Goal: Task Accomplishment & Management: Manage account settings

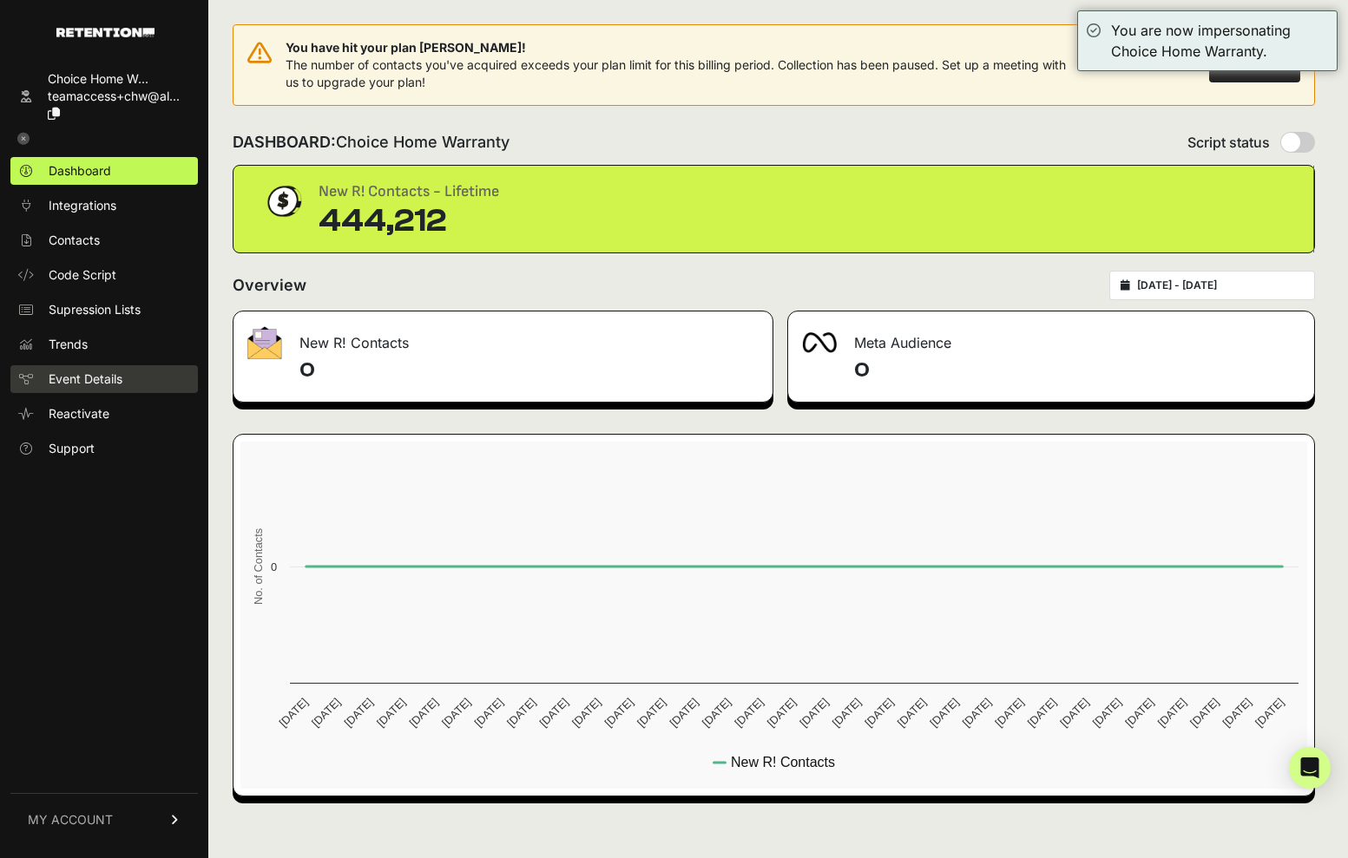
click at [80, 379] on span "Event Details" at bounding box center [86, 379] width 74 height 17
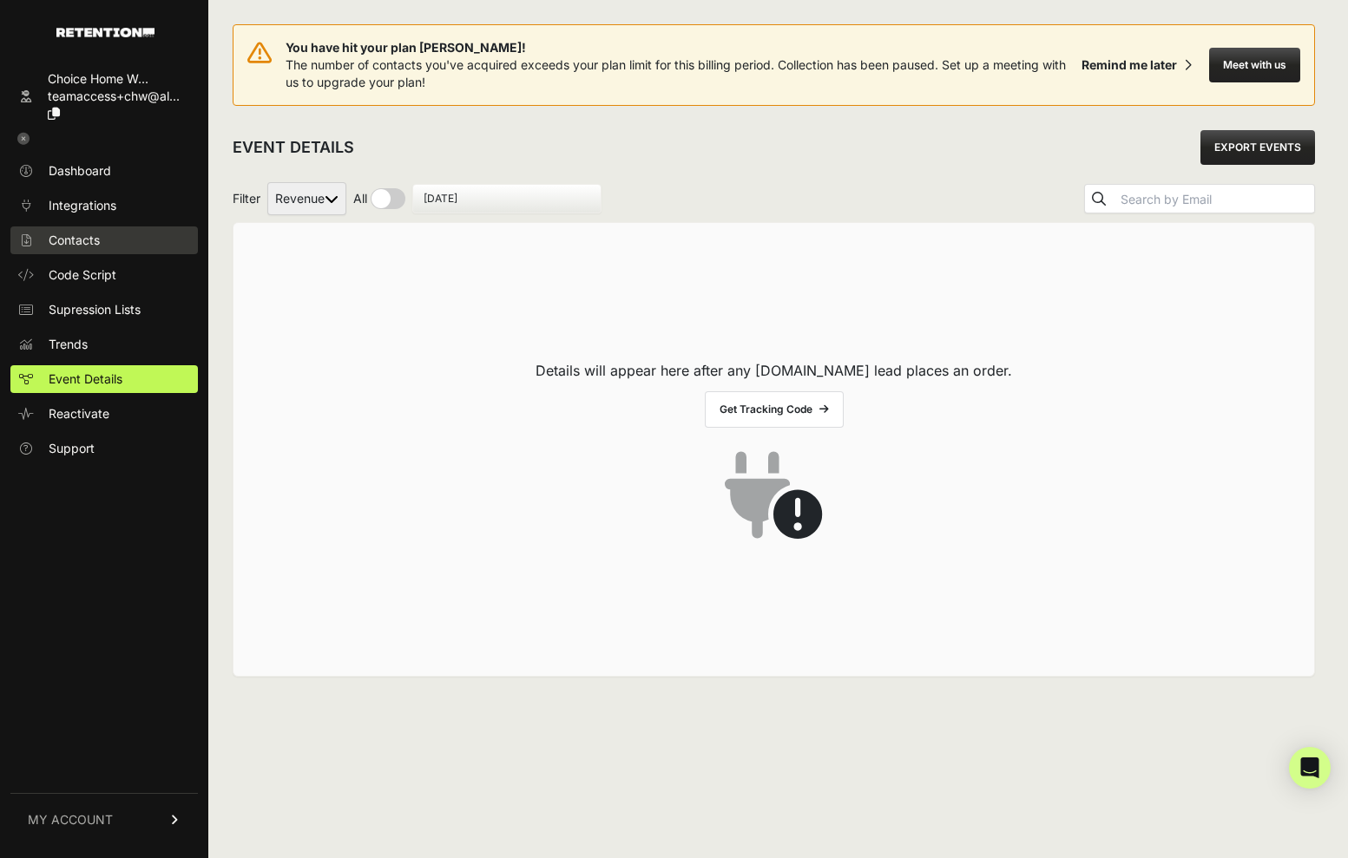
click at [89, 243] on span "Contacts" at bounding box center [74, 240] width 51 height 17
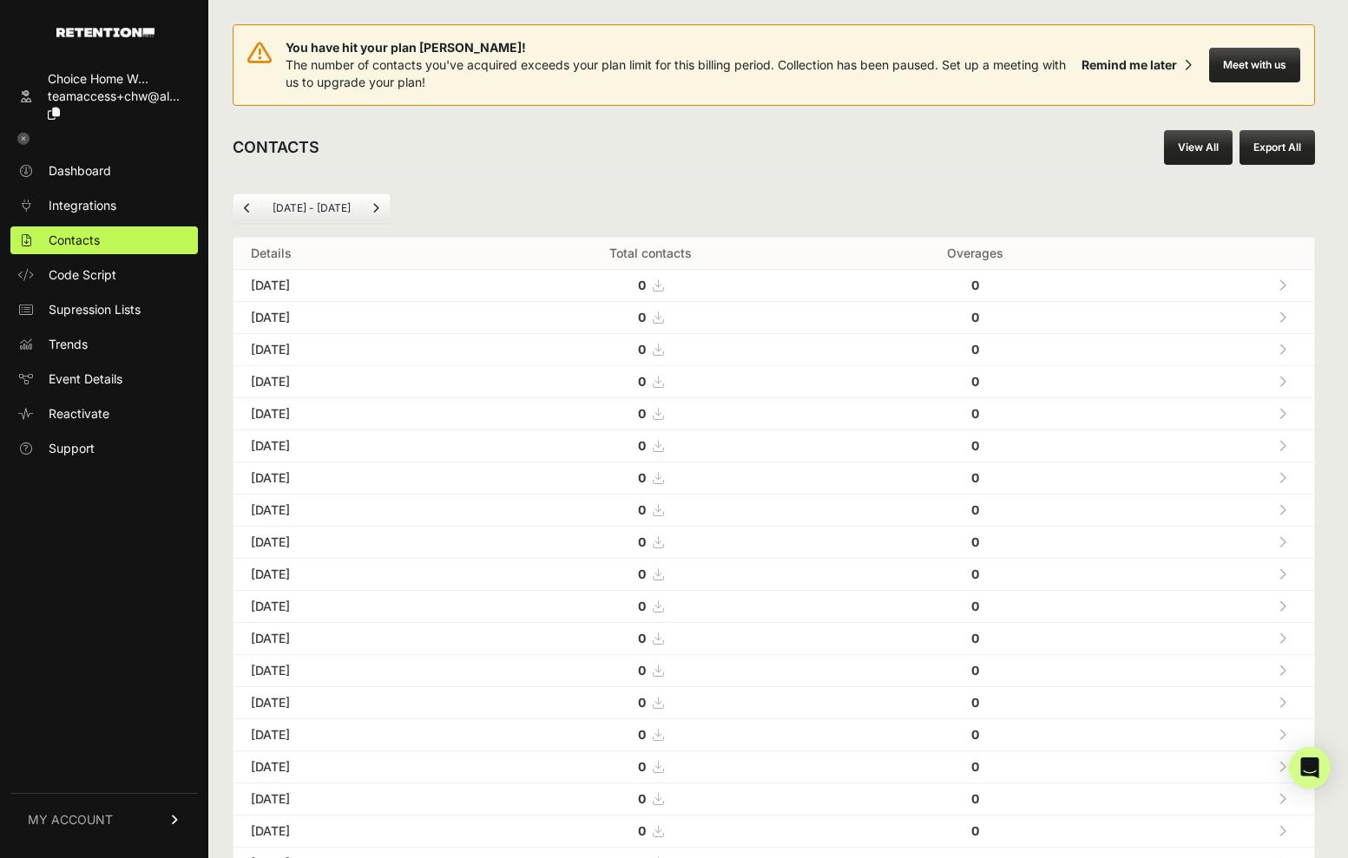
click at [302, 207] on li "[DATE] - [DATE]" at bounding box center [311, 208] width 100 height 14
click at [1197, 146] on link "View All" at bounding box center [1198, 147] width 69 height 35
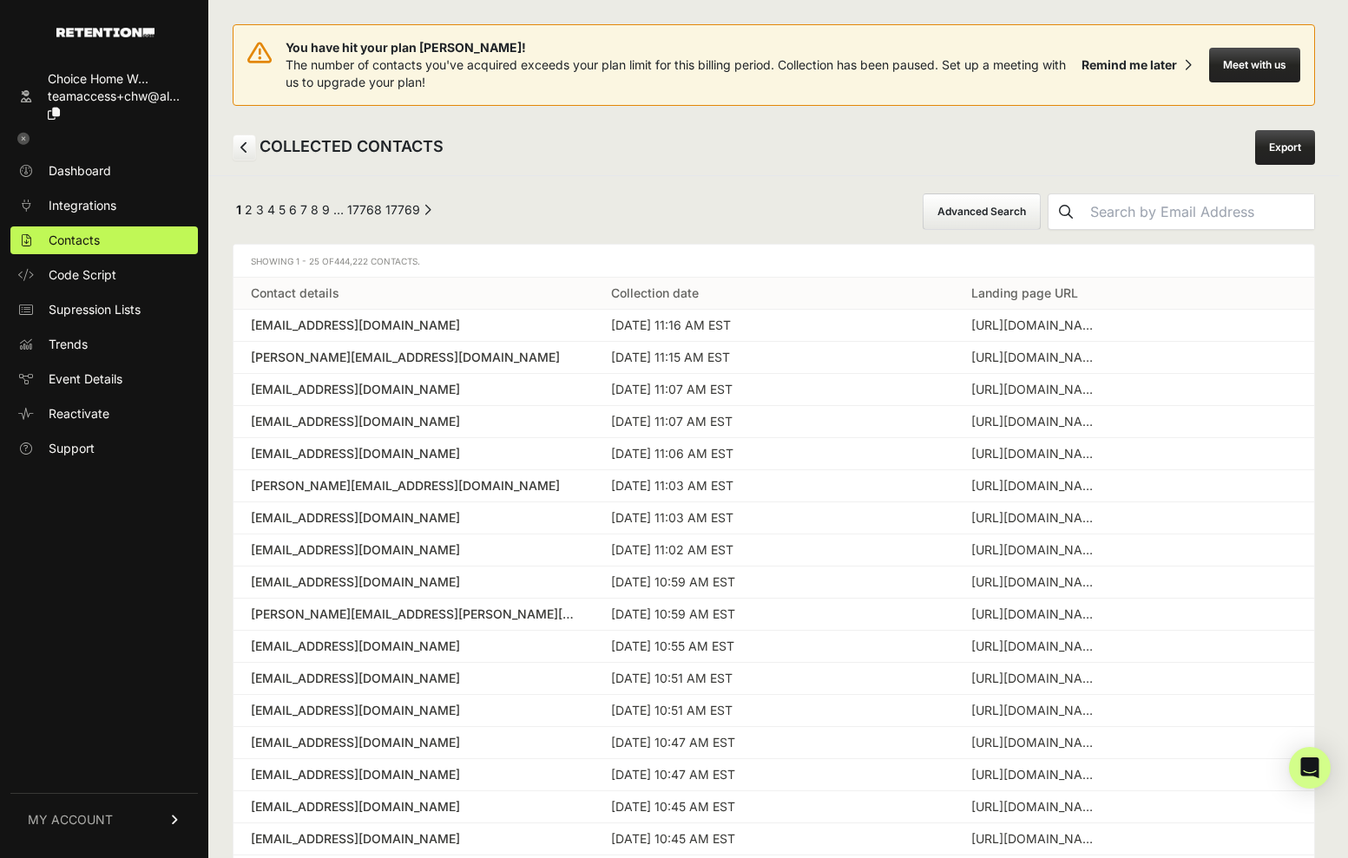
click at [1294, 149] on link "Export" at bounding box center [1285, 147] width 60 height 35
click at [90, 169] on span "Dashboard" at bounding box center [80, 170] width 62 height 17
